Goal: Task Accomplishment & Management: Manage account settings

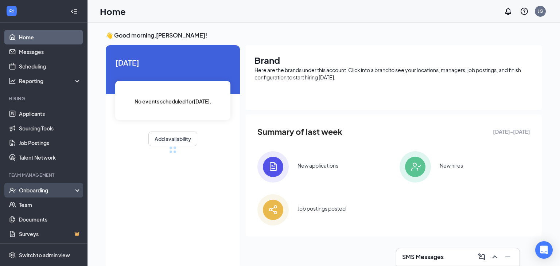
click at [50, 195] on div "Onboarding" at bounding box center [44, 190] width 88 height 15
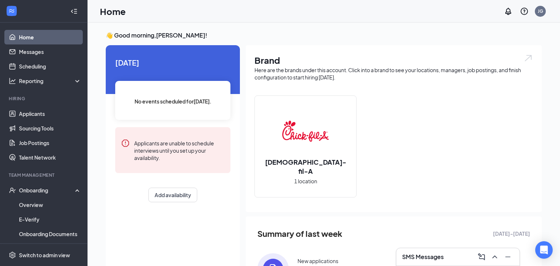
click at [266, 158] on div "[DEMOGRAPHIC_DATA]-fil-A 1 location" at bounding box center [305, 146] width 101 height 101
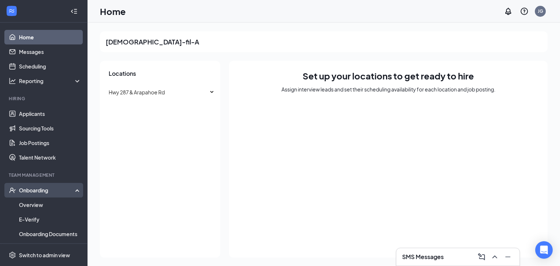
click at [58, 190] on div "Onboarding" at bounding box center [47, 190] width 56 height 7
click at [54, 191] on div "Onboarding" at bounding box center [47, 190] width 56 height 7
click at [46, 202] on link "Overview" at bounding box center [50, 205] width 62 height 15
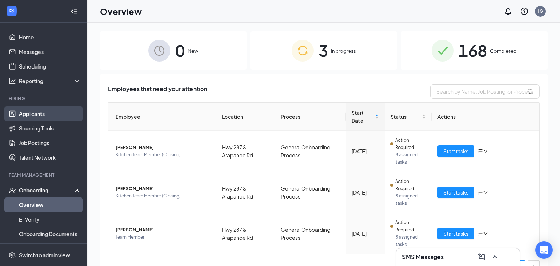
click at [35, 117] on link "Applicants" at bounding box center [50, 114] width 62 height 15
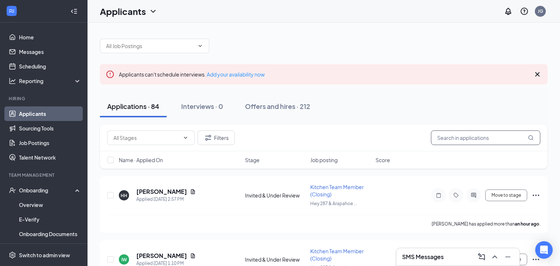
click at [453, 134] on input "text" at bounding box center [485, 138] width 109 height 15
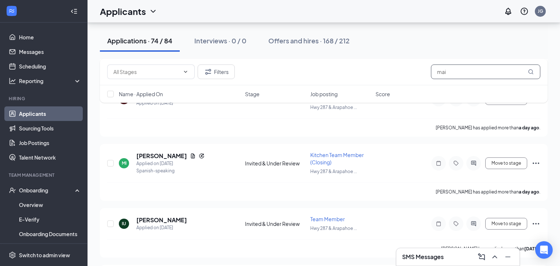
scroll to position [355, 0]
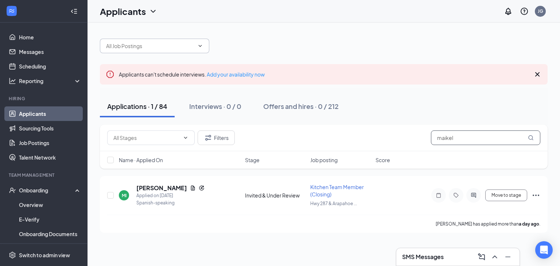
type input "maikel"
click at [198, 48] on icon "ChevronDown" at bounding box center [200, 46] width 6 height 6
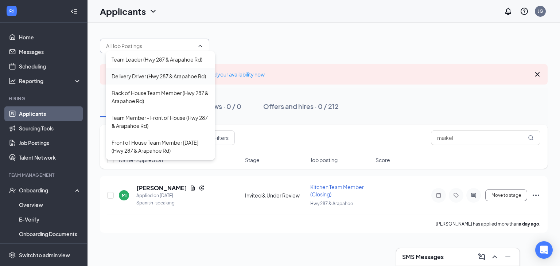
scroll to position [190, 0]
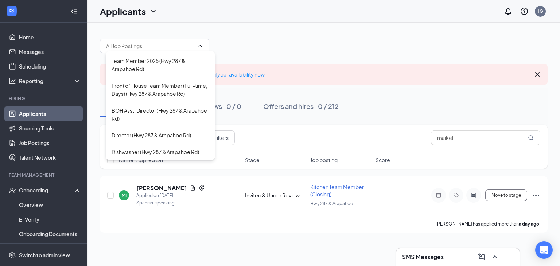
click at [342, 34] on div "Team Leader (Hwy 287 & Arapahoe Rd) Delivery Driver (Hwy 287 & Arapahoe Rd) Bac…" at bounding box center [324, 42] width 448 height 22
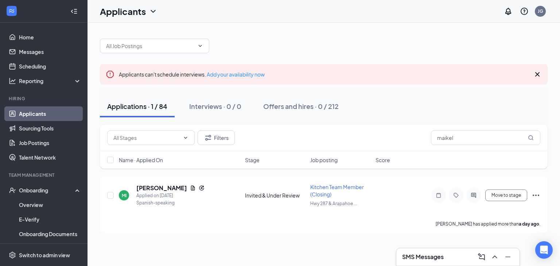
click at [349, 51] on div "Team Leader (Hwy 287 & Arapahoe Rd) Delivery Driver (Hwy 287 & Arapahoe Rd) Bac…" at bounding box center [324, 42] width 448 height 22
click at [42, 186] on div "Onboarding" at bounding box center [44, 190] width 88 height 15
click at [42, 187] on div "Onboarding" at bounding box center [47, 190] width 56 height 7
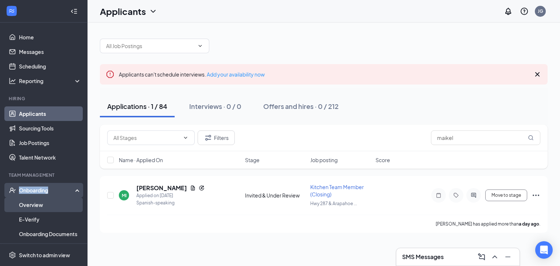
click at [44, 203] on link "Overview" at bounding box center [50, 205] width 62 height 15
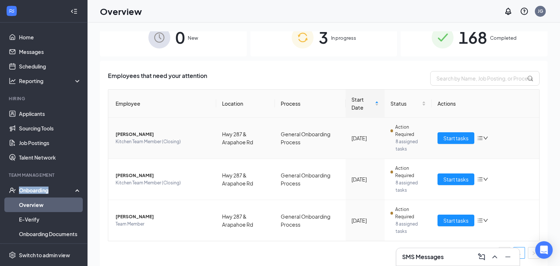
scroll to position [33, 0]
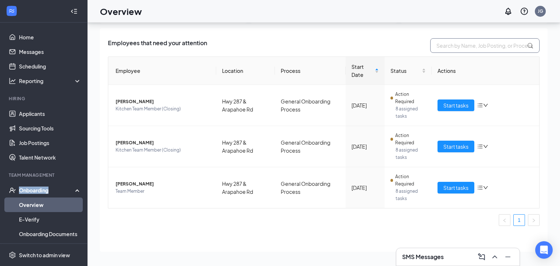
click at [480, 45] on input "text" at bounding box center [484, 45] width 109 height 15
type input "maykel"
